Goal: Task Accomplishment & Management: Use online tool/utility

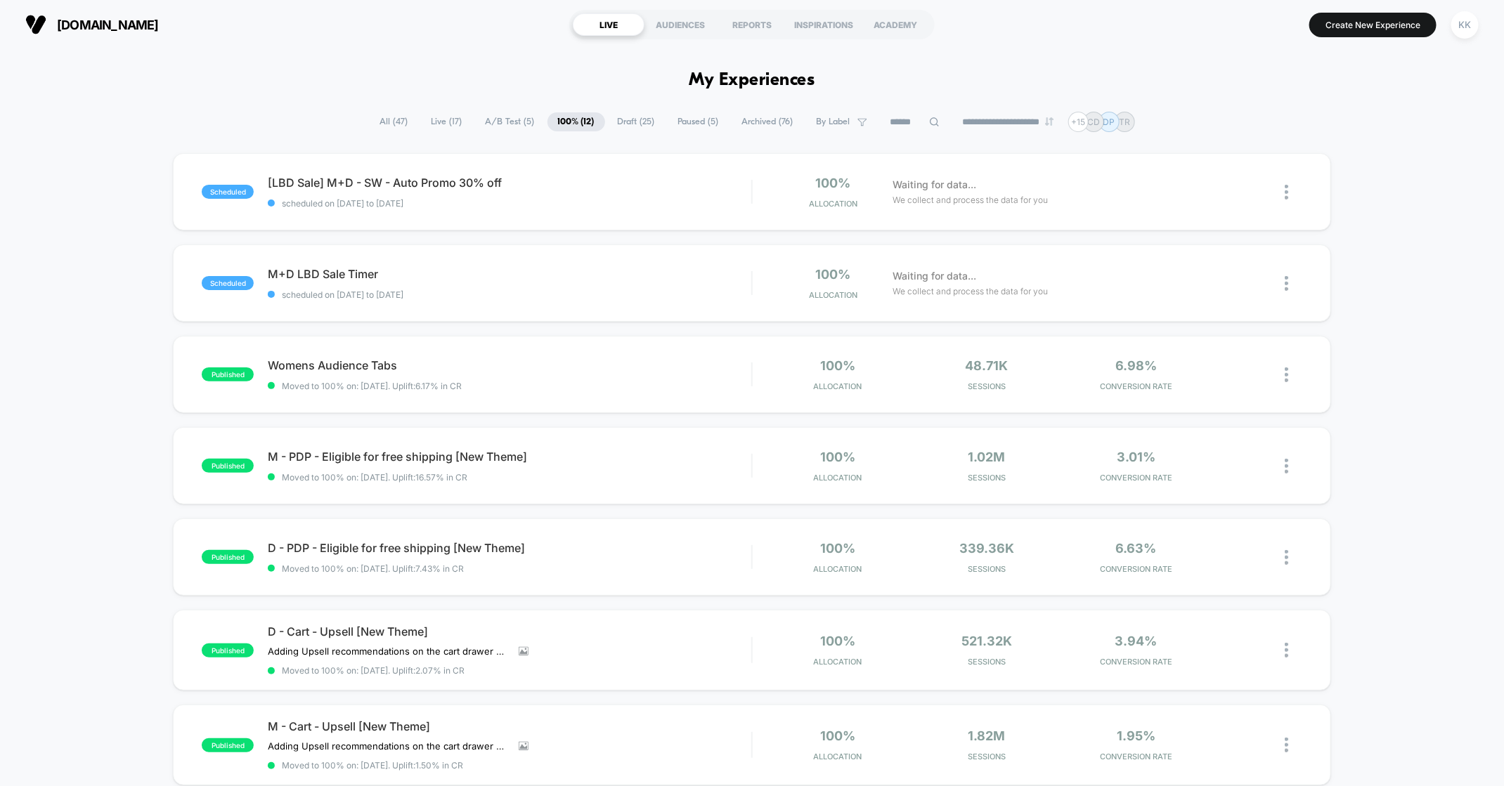
click at [499, 115] on span "A/B Test ( 5 )" at bounding box center [510, 121] width 70 height 19
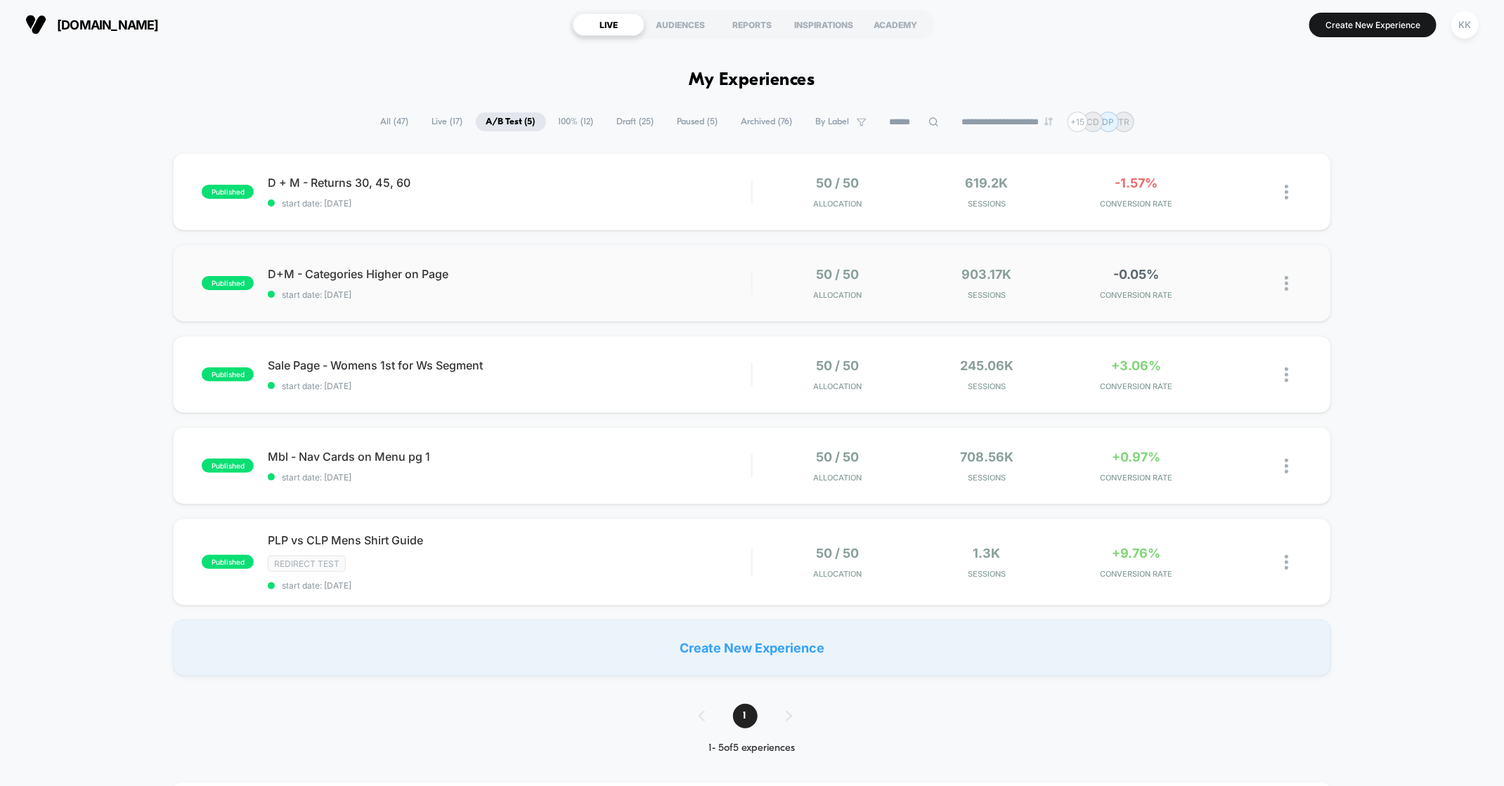
click at [575, 299] on div "published D+M - Categories Higher on Page start date: [DATE] 50 / 50 Allocation…" at bounding box center [752, 283] width 1158 height 77
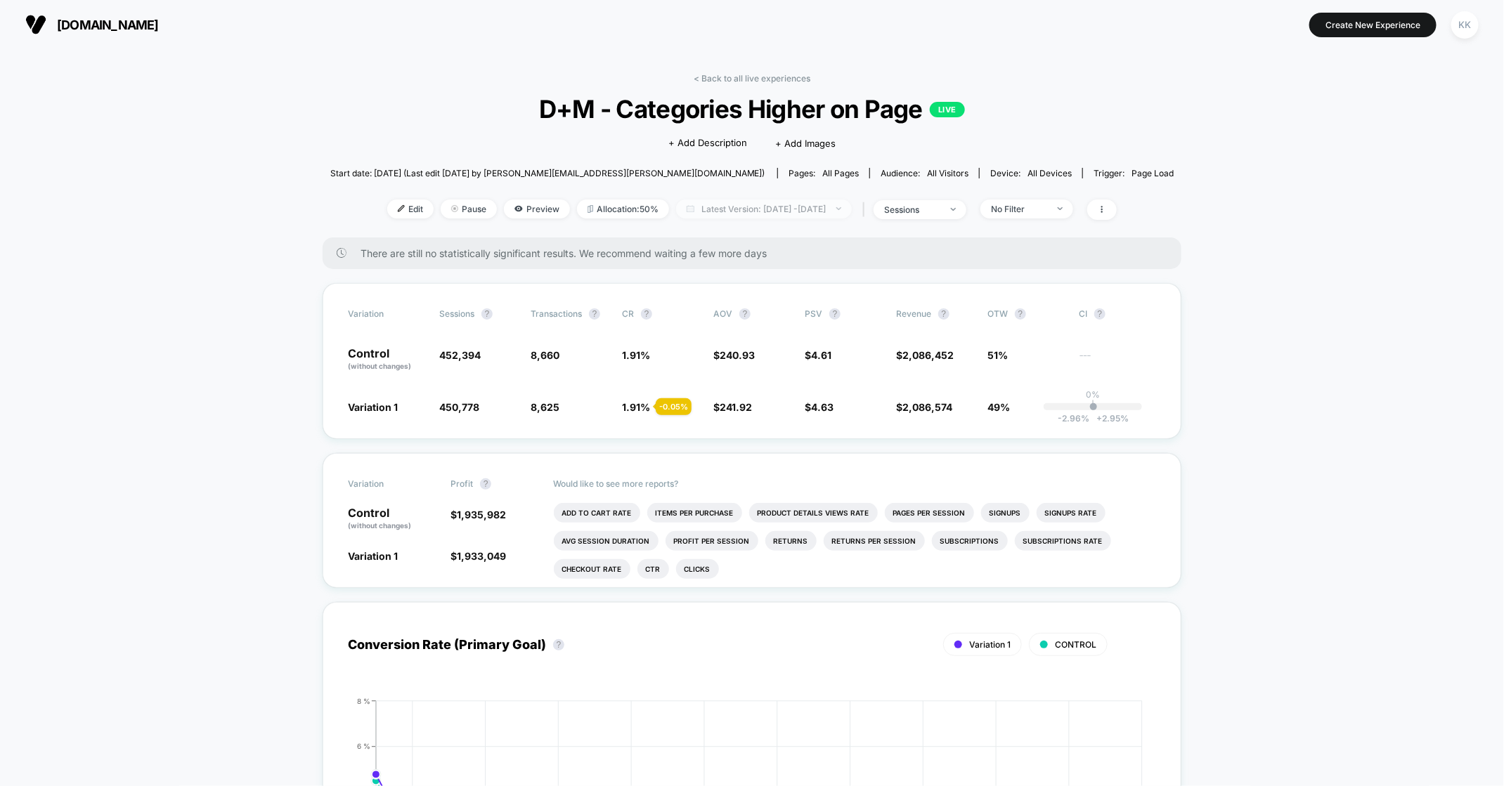
click at [852, 212] on span "Latest Version: [DATE] - [DATE]" at bounding box center [764, 209] width 176 height 19
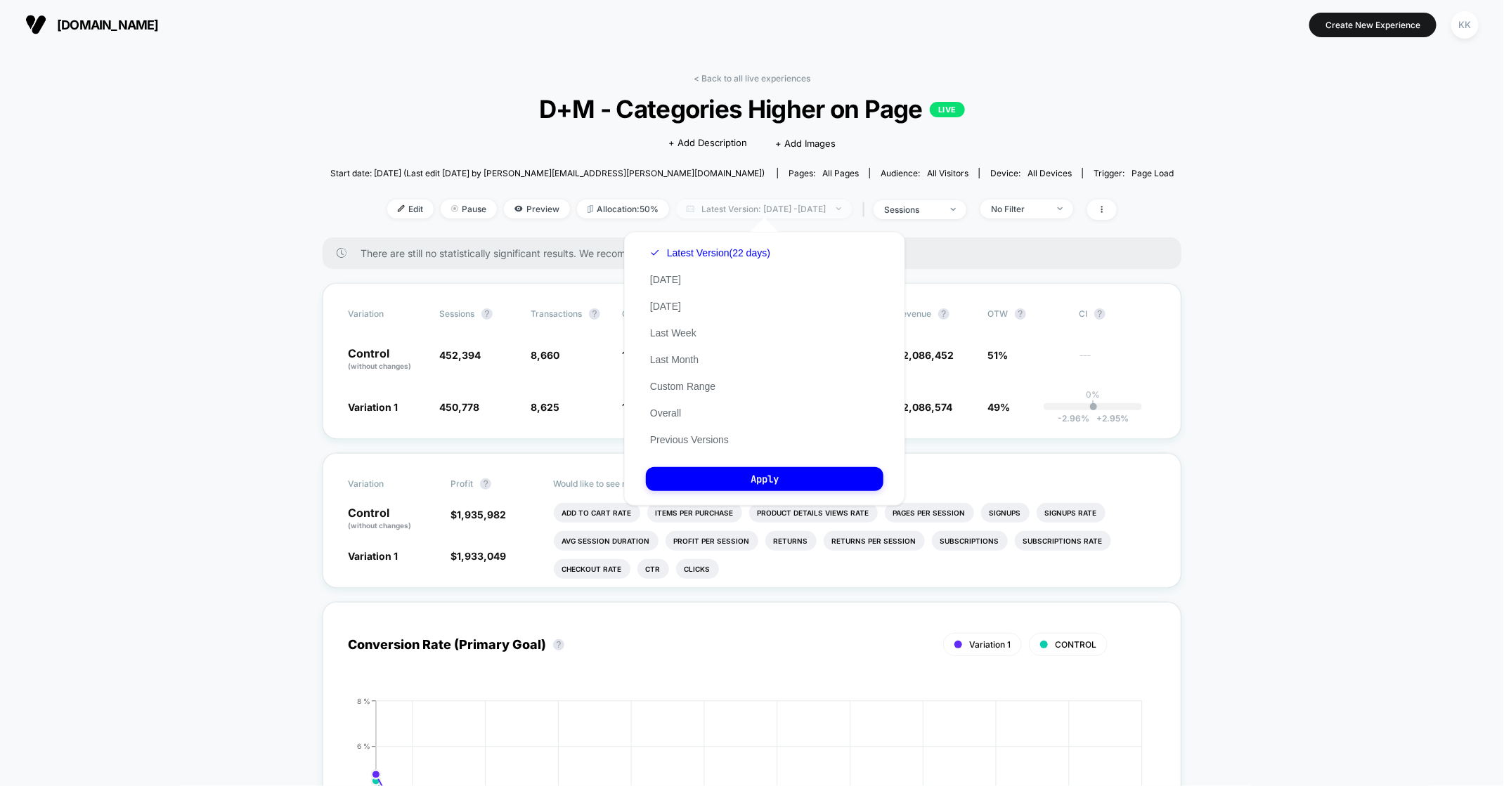
click at [852, 212] on span "Latest Version: [DATE] - [DATE]" at bounding box center [764, 209] width 176 height 19
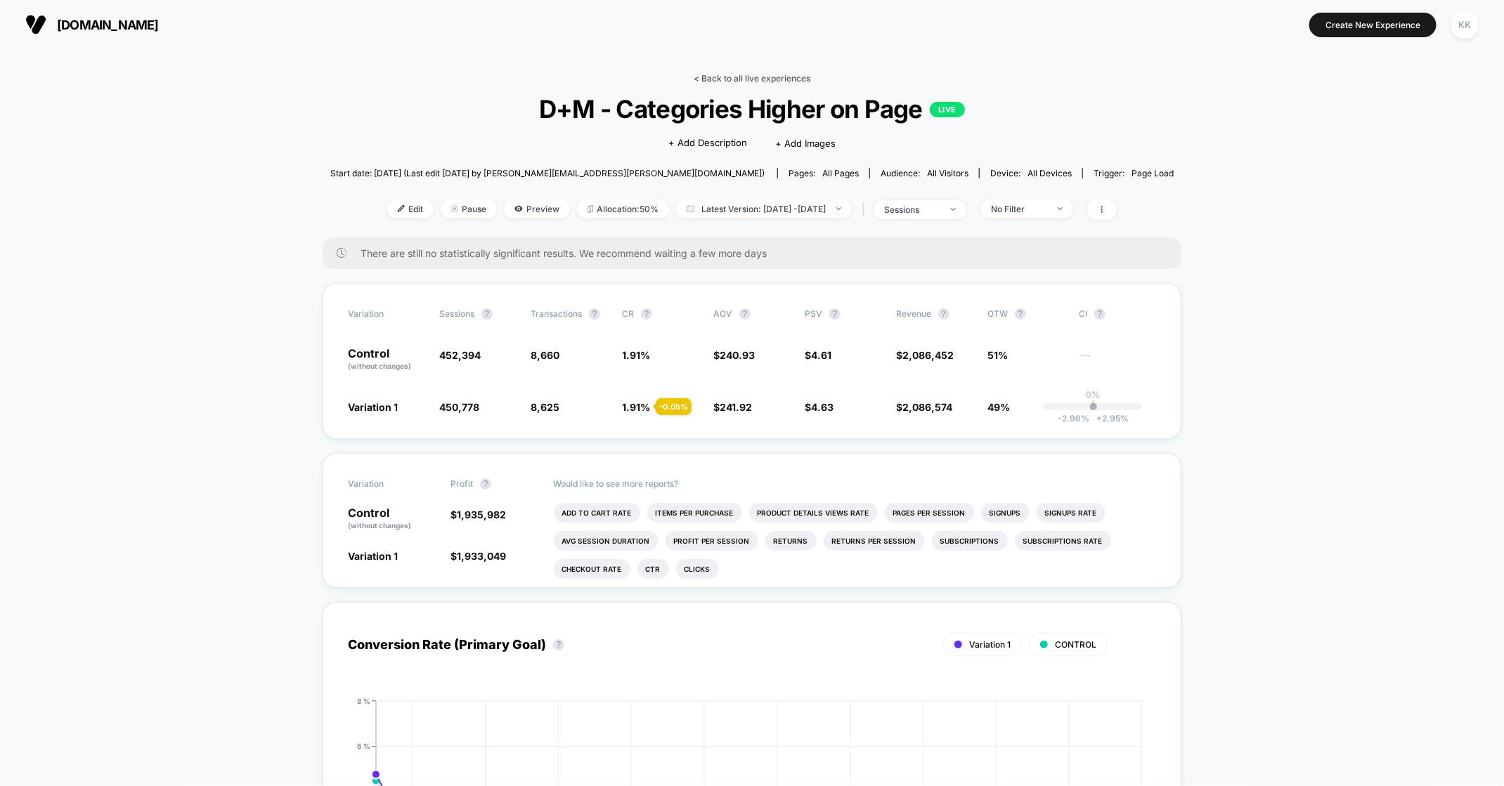
click at [702, 74] on link "< Back to all live experiences" at bounding box center [752, 78] width 117 height 11
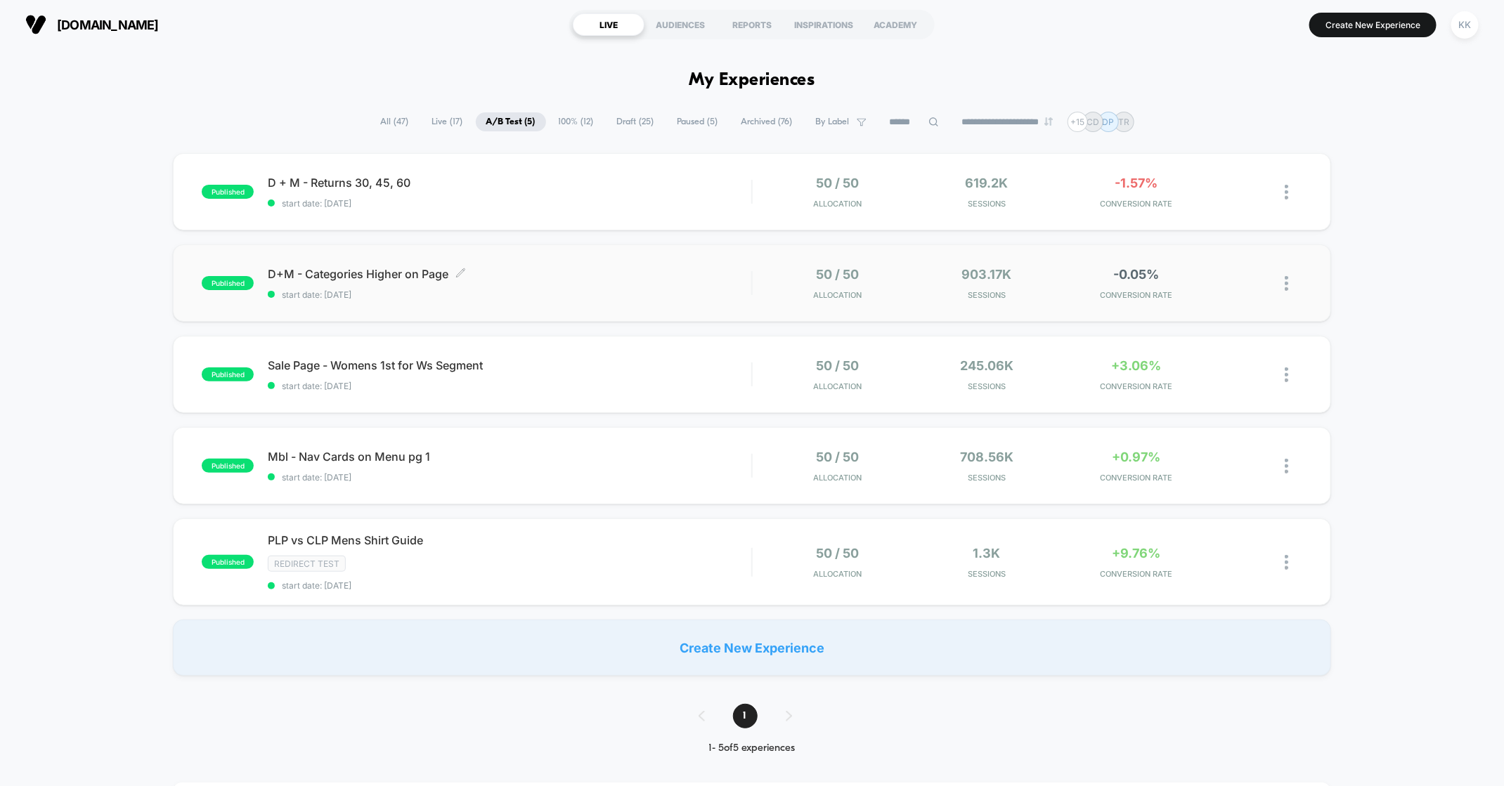
click at [524, 295] on span "start date: [DATE]" at bounding box center [509, 295] width 483 height 11
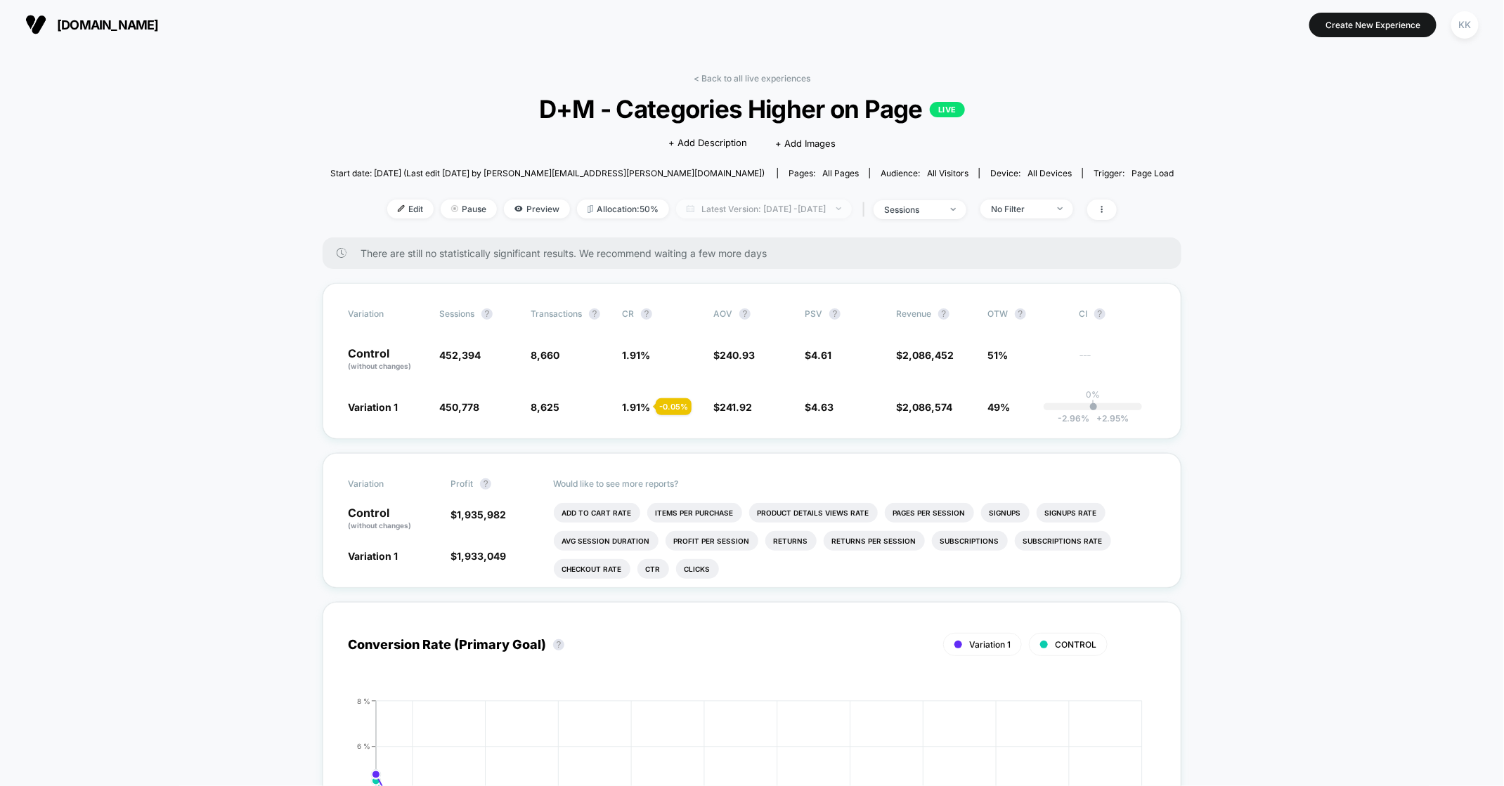
click at [809, 212] on span "Latest Version: [DATE] - [DATE]" at bounding box center [764, 209] width 176 height 19
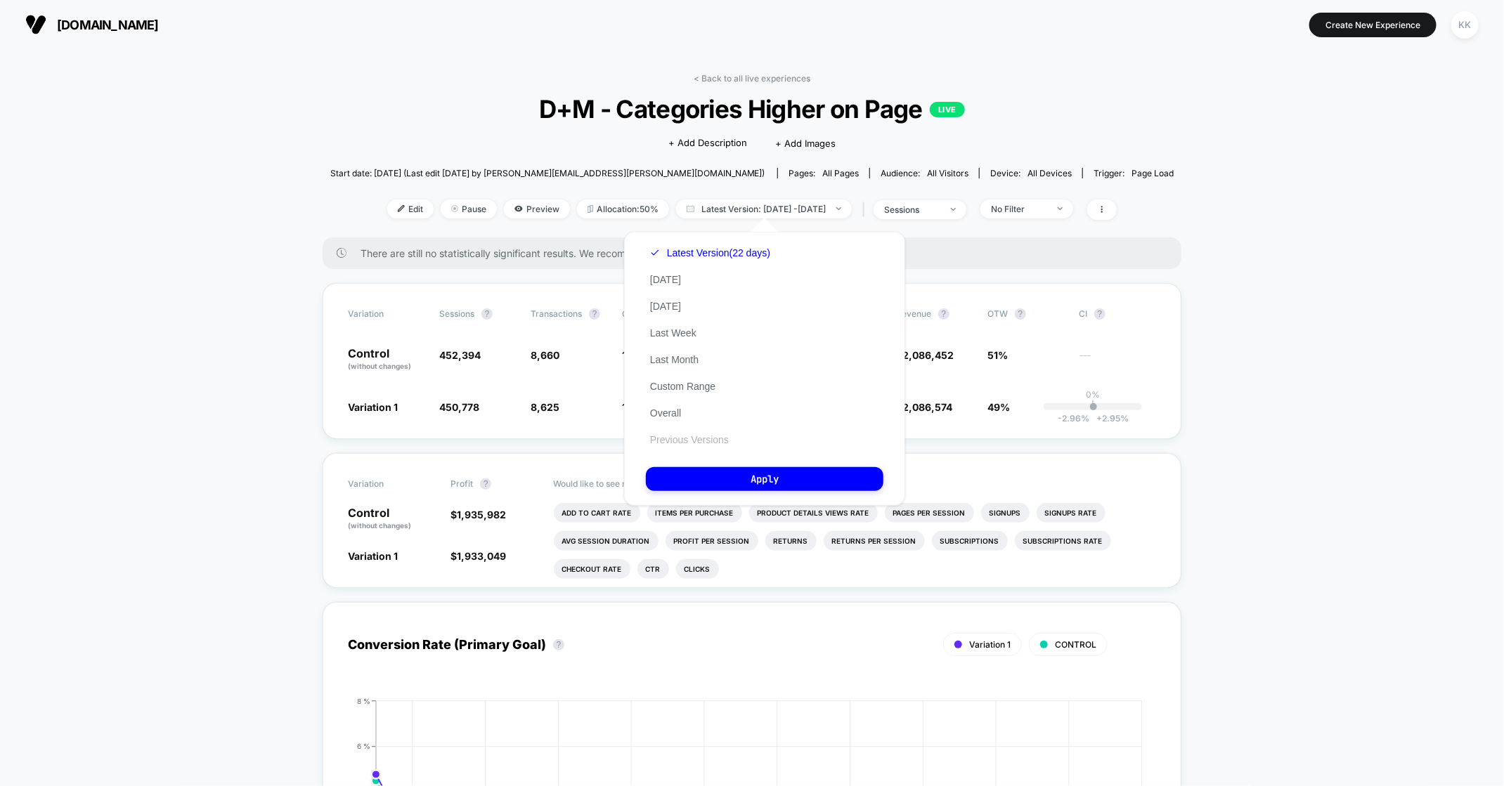
click at [705, 446] on button "Previous Versions" at bounding box center [689, 440] width 87 height 13
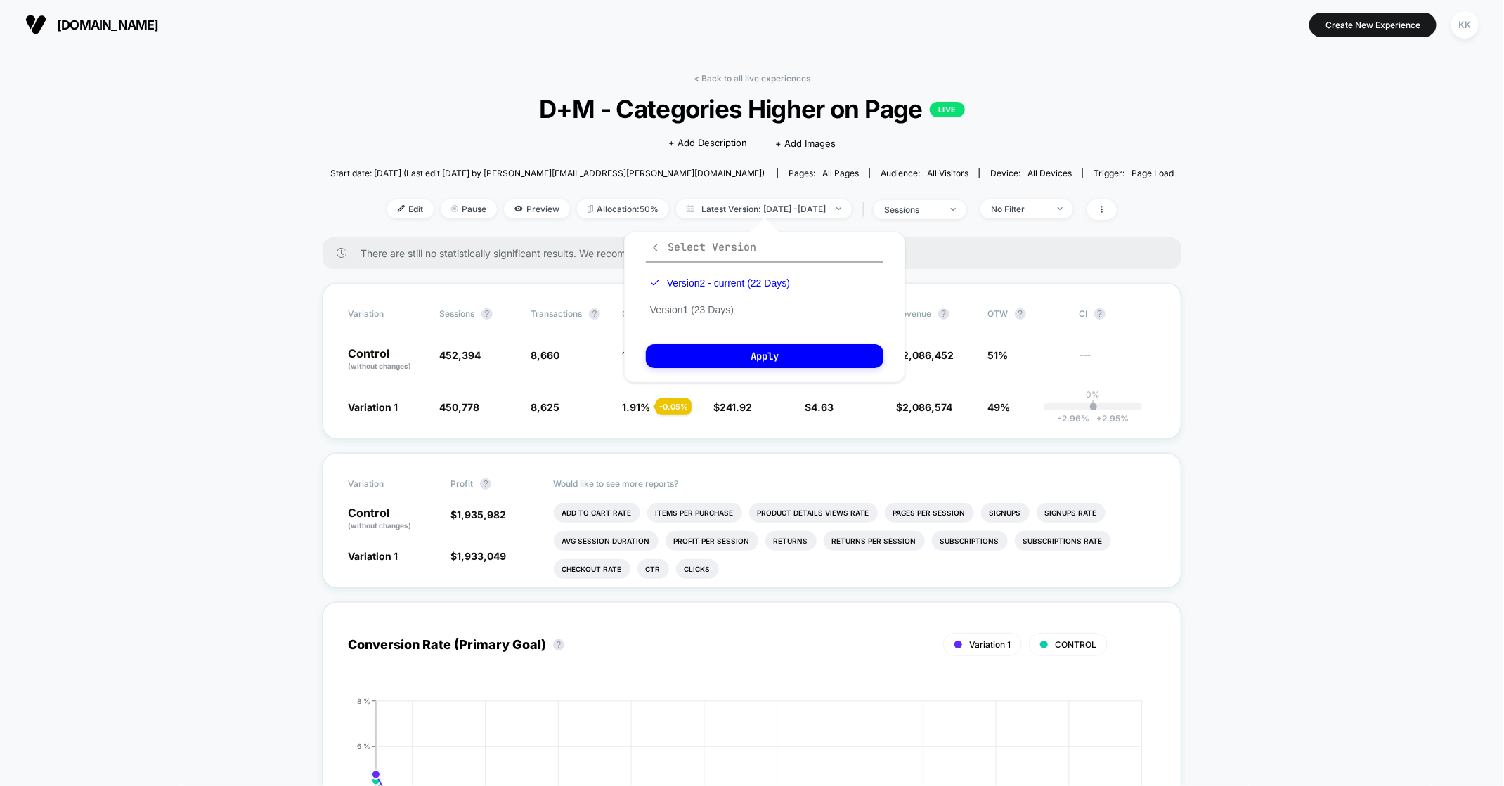
click at [657, 248] on icon "button" at bounding box center [655, 247] width 11 height 11
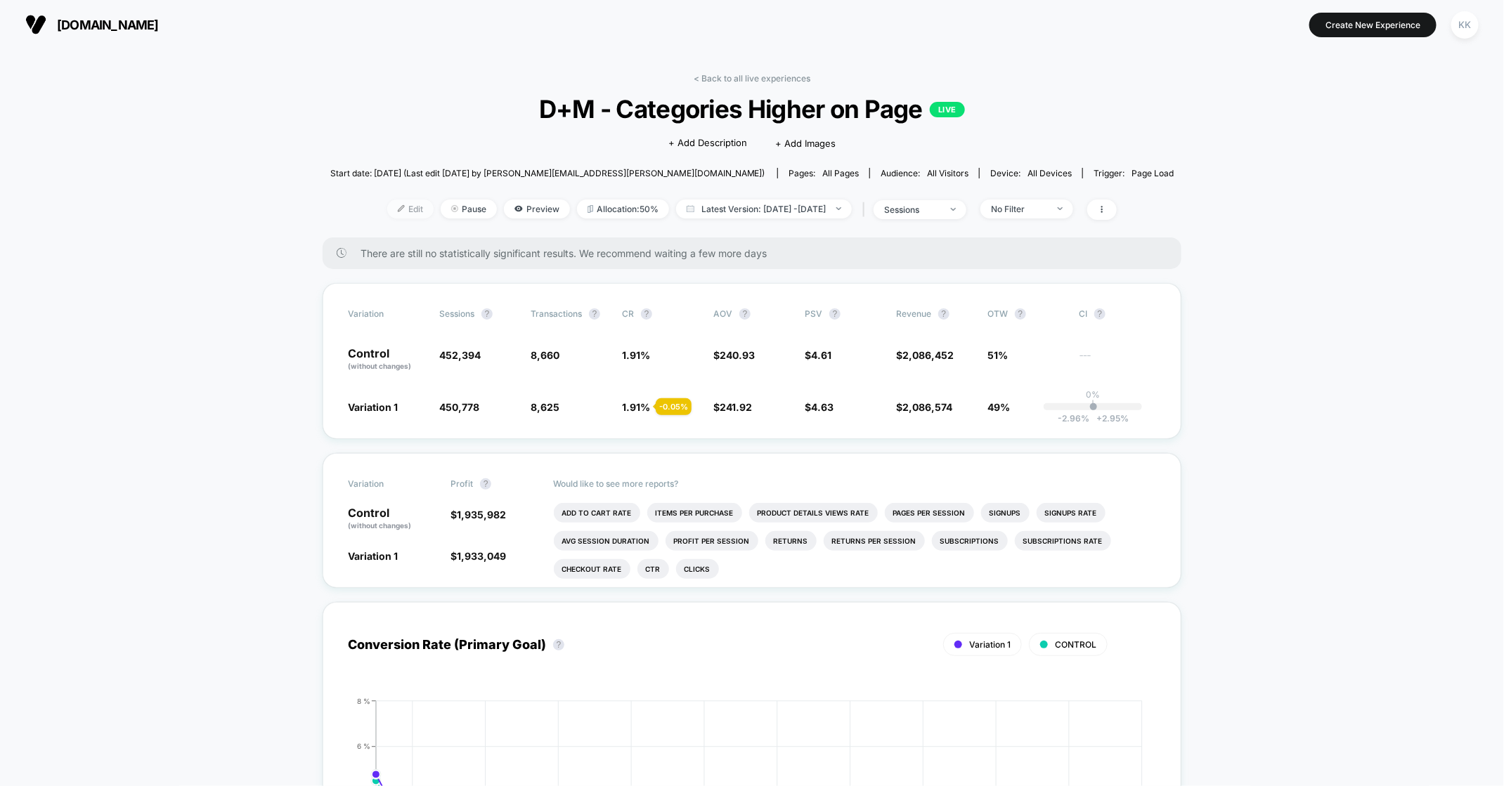
click at [387, 207] on span "Edit" at bounding box center [410, 209] width 46 height 19
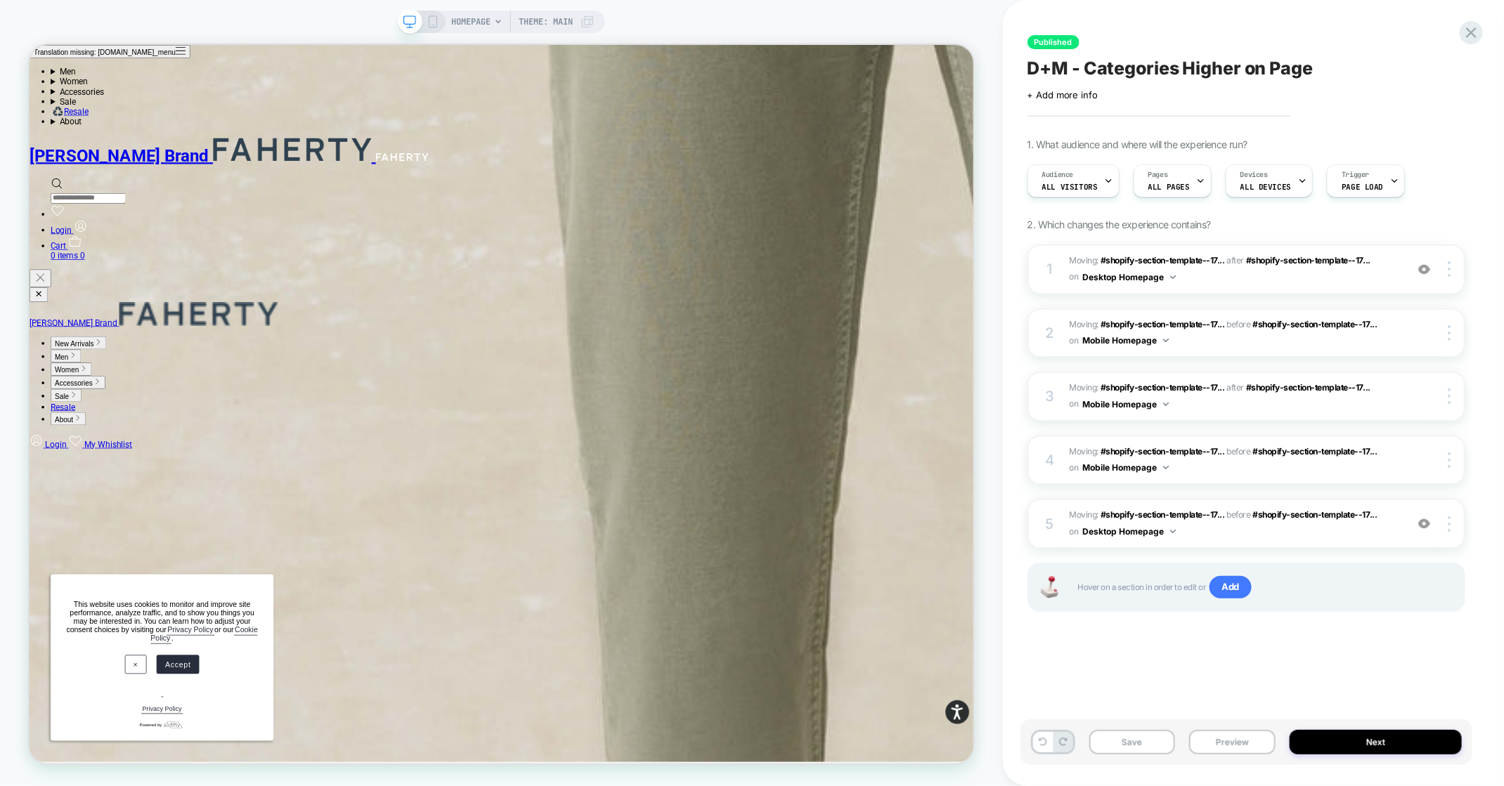
scroll to position [1446, 0]
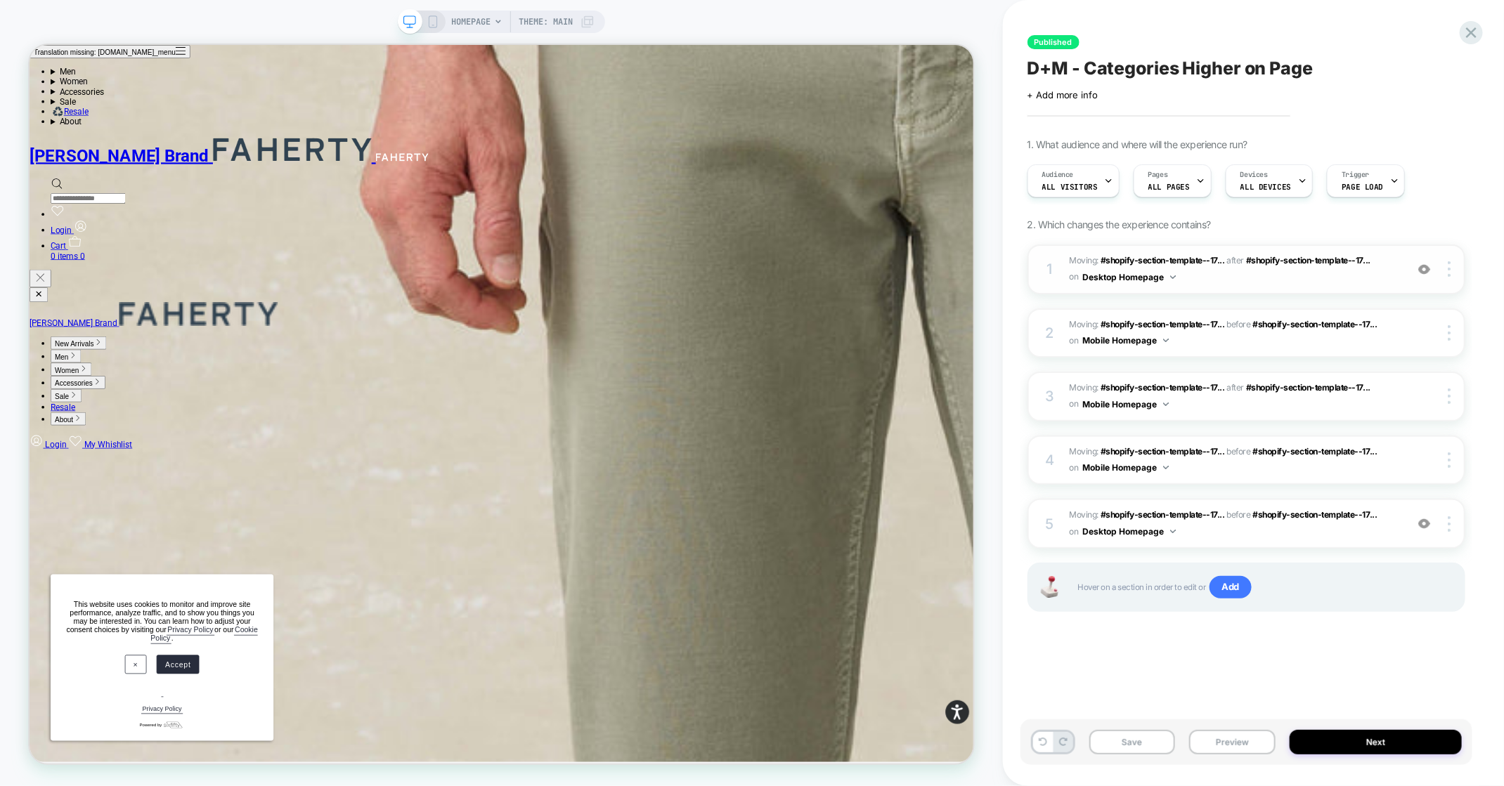
click at [1173, 275] on img at bounding box center [1173, 277] width 6 height 4
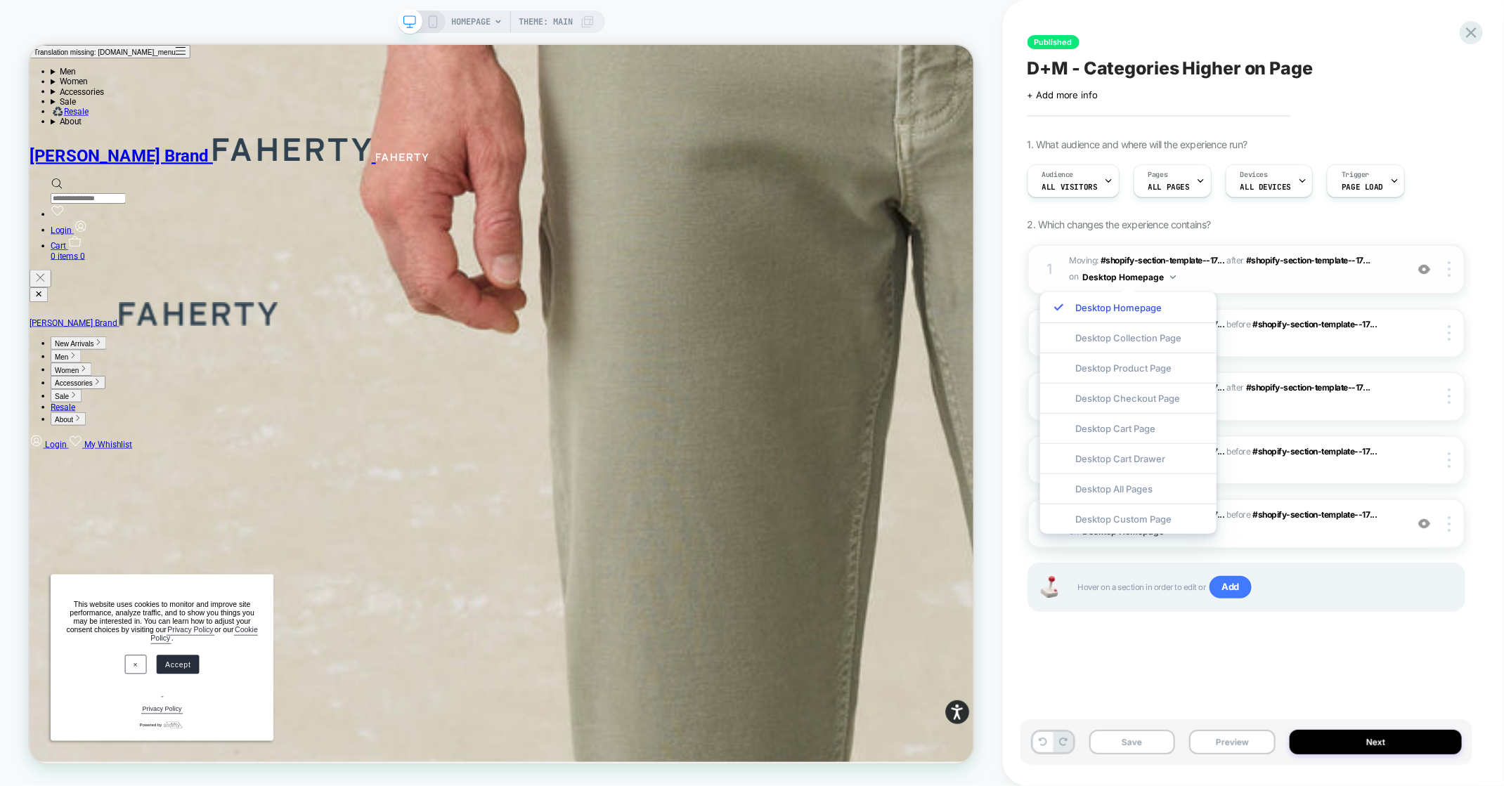
click at [1173, 275] on img at bounding box center [1173, 277] width 6 height 4
click at [1450, 278] on div "1 Moving: #shopify-section-template--17... #shopify-section-template--172481545…" at bounding box center [1246, 270] width 438 height 50
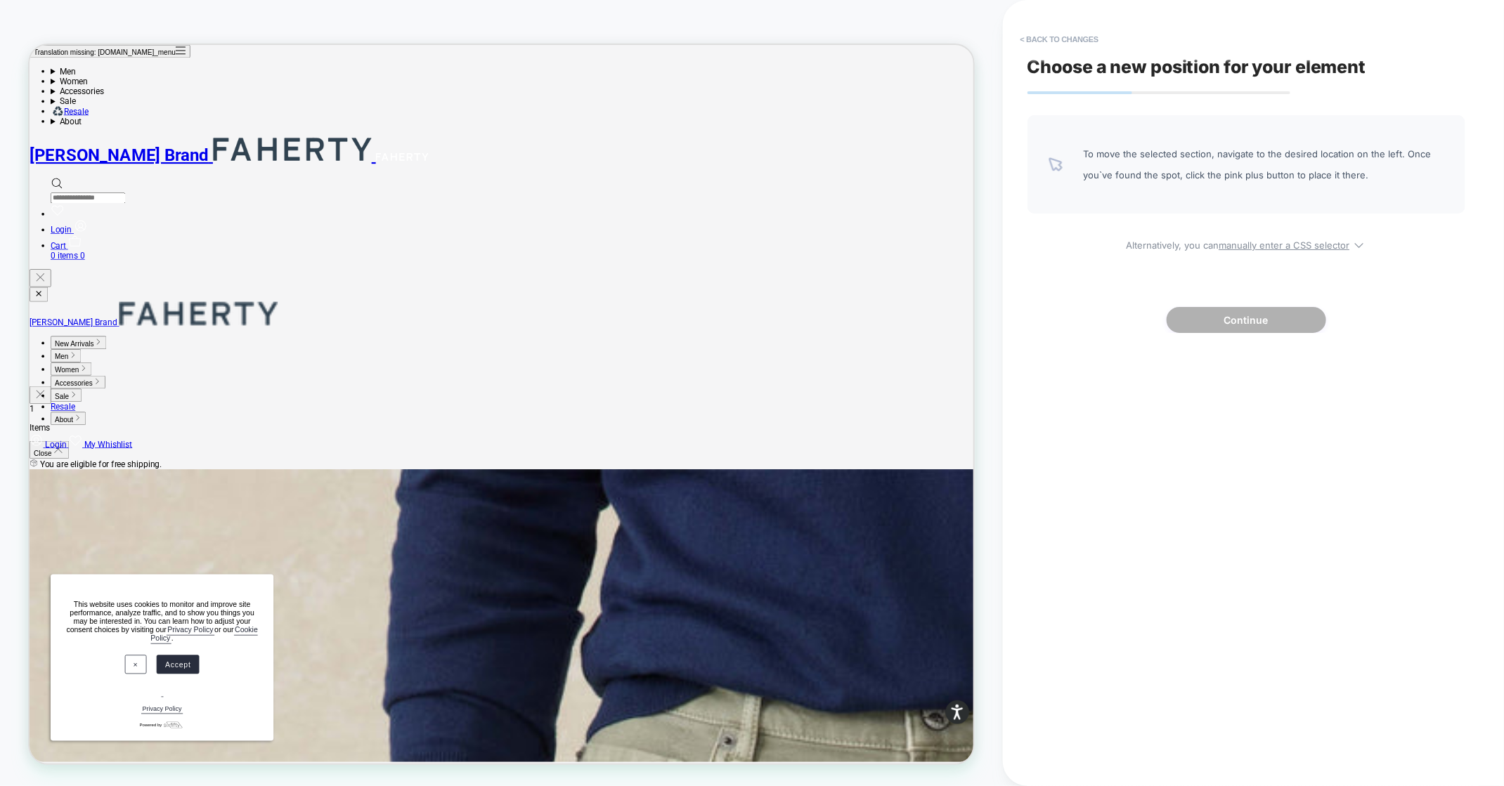
scroll to position [0, 0]
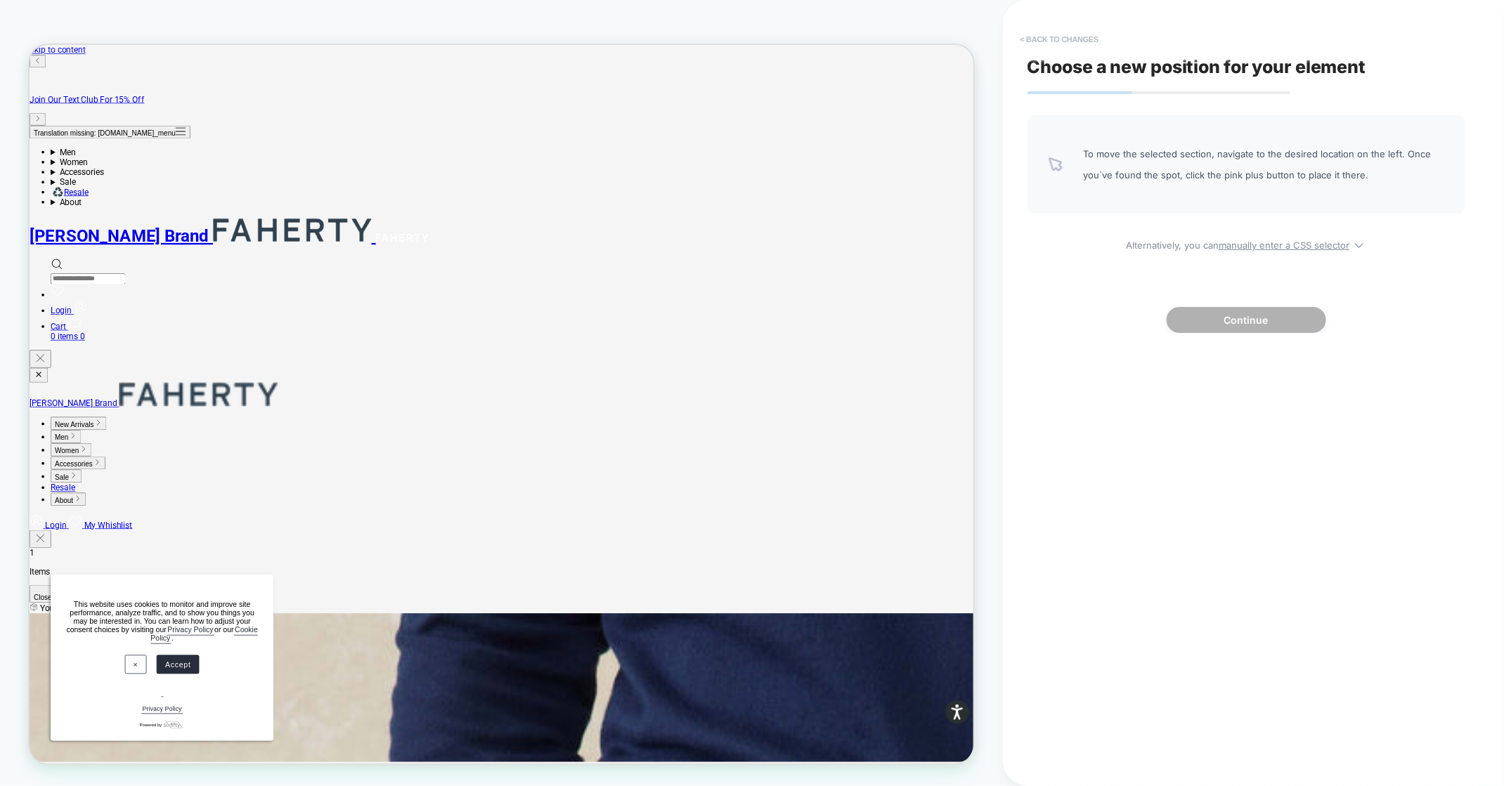
click at [1045, 41] on button "< Back to changes" at bounding box center [1059, 39] width 93 height 22
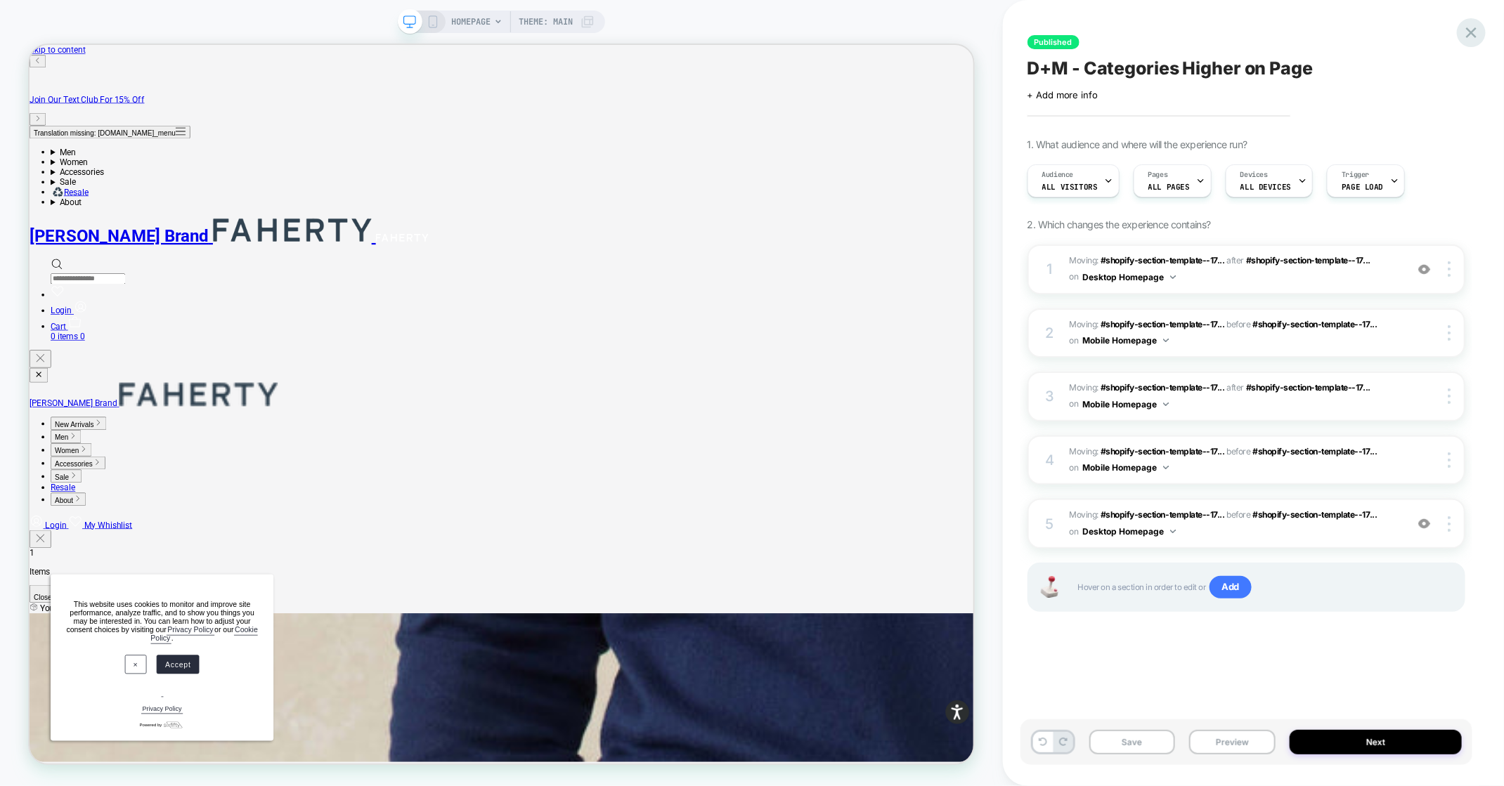
click at [1468, 32] on icon at bounding box center [1471, 32] width 19 height 19
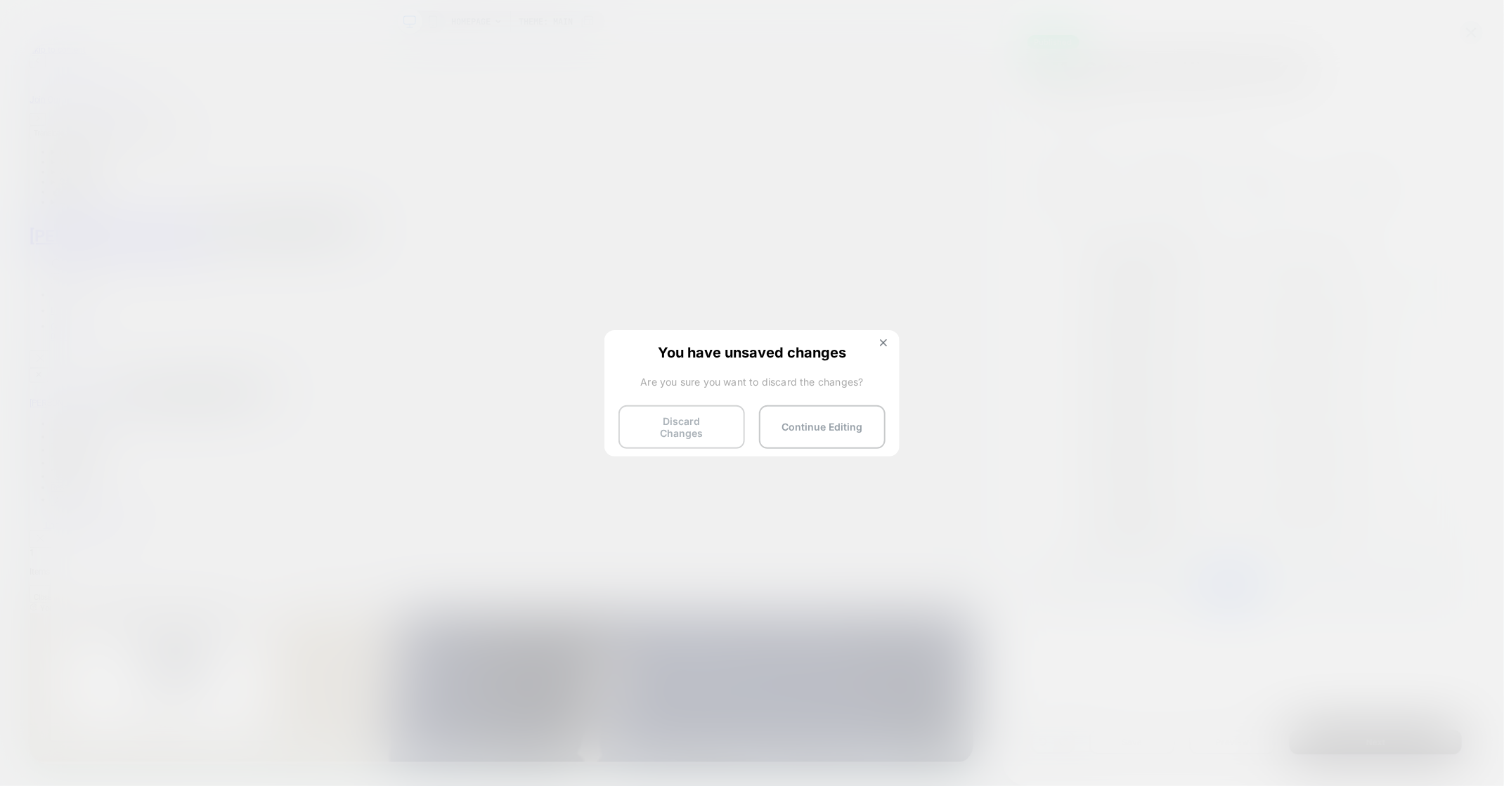
click at [695, 429] on button "Discard Changes" at bounding box center [681, 427] width 126 height 44
